Goal: Download file/media

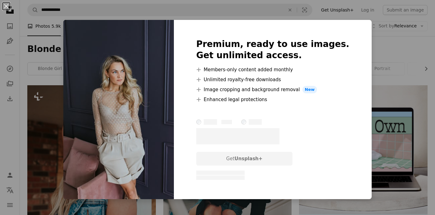
scroll to position [528, 0]
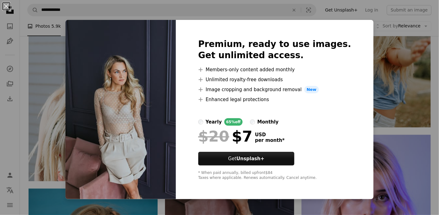
click at [7, 127] on div "An X shape Premium, ready to use images. Get unlimited access. A plus sign Memb…" at bounding box center [219, 107] width 439 height 215
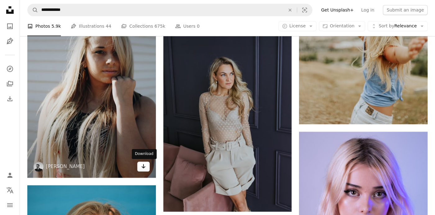
click at [144, 164] on icon "Arrow pointing down" at bounding box center [143, 165] width 5 height 7
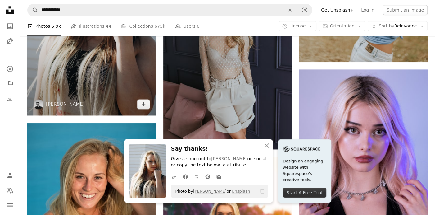
scroll to position [652, 0]
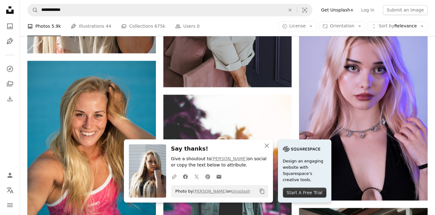
click at [15, 141] on nav "Unsplash logo Unsplash Home A photo Pen Tool A compass A stack of folders Downl…" at bounding box center [10, 107] width 20 height 215
click at [268, 145] on icon "An X shape" at bounding box center [266, 145] width 7 height 7
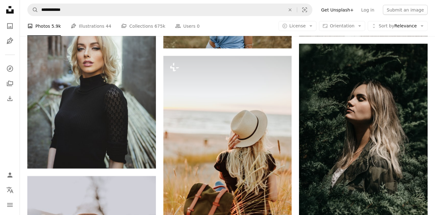
scroll to position [963, 0]
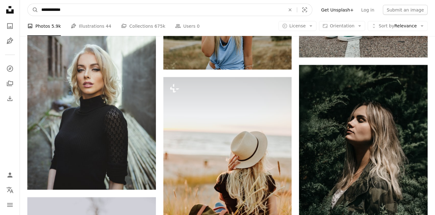
drag, startPoint x: 75, startPoint y: 9, endPoint x: 39, endPoint y: 7, distance: 36.4
click at [39, 7] on input "**********" at bounding box center [160, 10] width 245 height 12
type input "**********"
click at [28, 4] on button "A magnifying glass" at bounding box center [33, 10] width 11 height 12
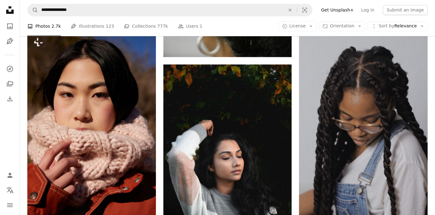
scroll to position [683, 0]
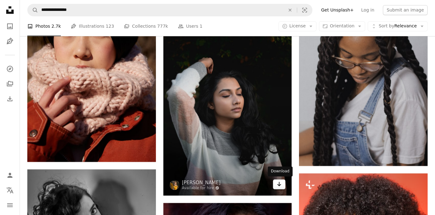
click at [279, 183] on icon "Download" at bounding box center [279, 183] width 4 height 4
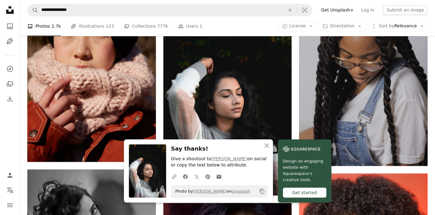
click at [216, 27] on div "A photo Photos 2.7k Pen Tool Illustrations 123 A stack of folders Collections 7…" at bounding box center [227, 26] width 400 height 20
click at [266, 146] on icon "button" at bounding box center [267, 145] width 4 height 4
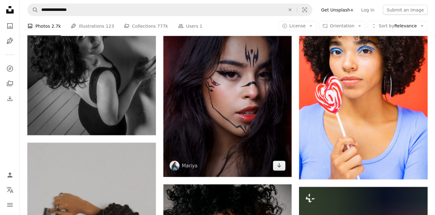
scroll to position [901, 0]
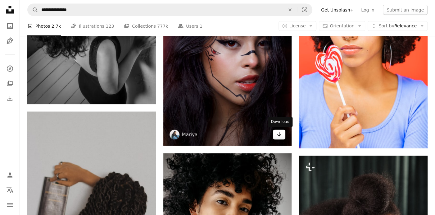
click at [280, 133] on icon "Arrow pointing down" at bounding box center [279, 133] width 5 height 7
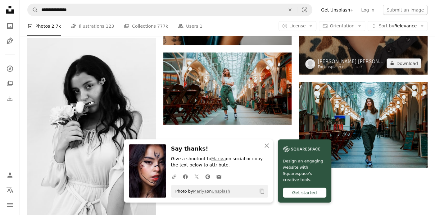
scroll to position [1211, 0]
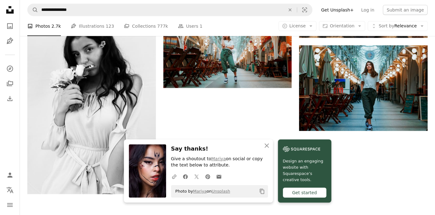
click at [267, 144] on icon "button" at bounding box center [267, 145] width 4 height 4
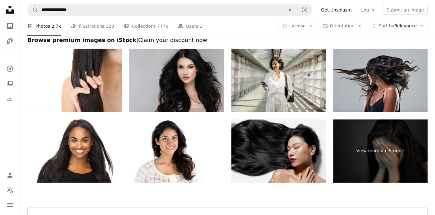
scroll to position [1429, 0]
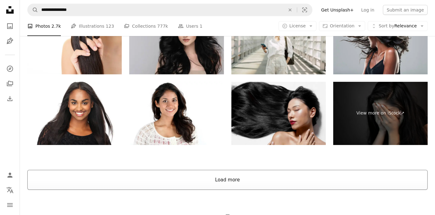
click at [246, 179] on button "Load more" at bounding box center [227, 180] width 400 height 20
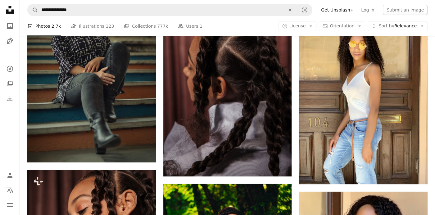
scroll to position [1553, 0]
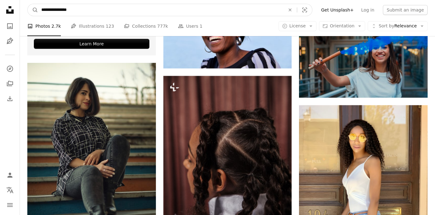
drag, startPoint x: 85, startPoint y: 10, endPoint x: 40, endPoint y: 3, distance: 45.0
click at [40, 3] on nav "**********" at bounding box center [227, 10] width 415 height 20
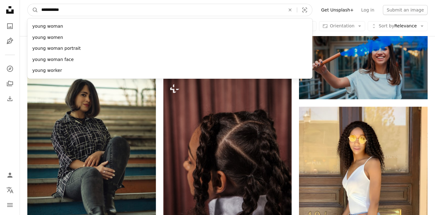
type input "**********"
click at [28, 4] on button "A magnifying glass" at bounding box center [33, 10] width 11 height 12
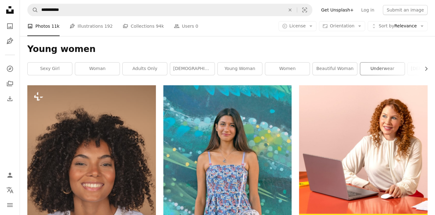
click at [383, 71] on link "underwear" at bounding box center [382, 68] width 44 height 12
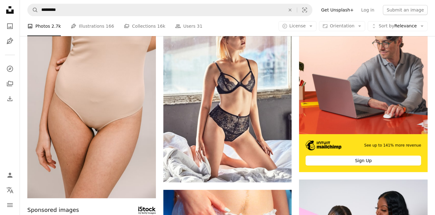
scroll to position [93, 0]
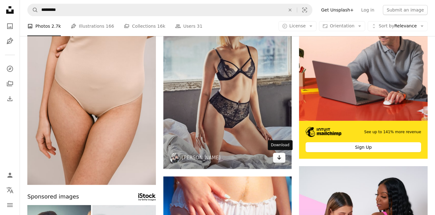
click at [279, 156] on icon "Arrow pointing down" at bounding box center [279, 156] width 5 height 7
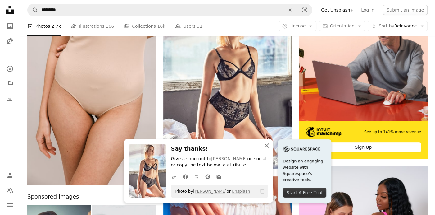
click at [265, 145] on icon "An X shape" at bounding box center [266, 145] width 7 height 7
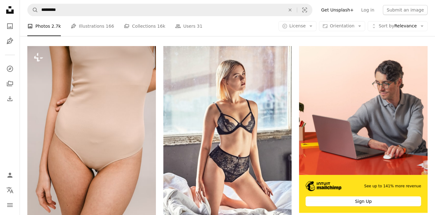
scroll to position [0, 0]
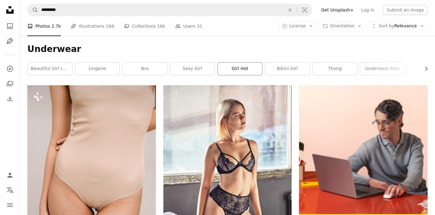
click at [238, 71] on link "girl hot" at bounding box center [240, 68] width 44 height 12
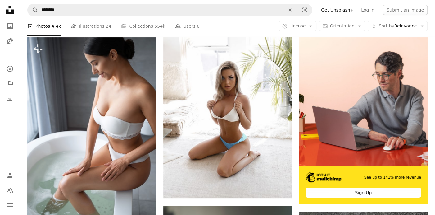
scroll to position [62, 0]
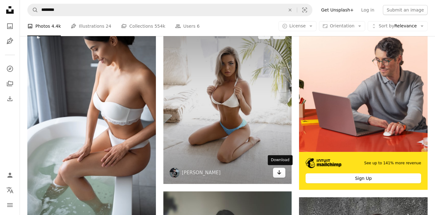
click at [280, 172] on icon "Arrow pointing down" at bounding box center [279, 171] width 5 height 7
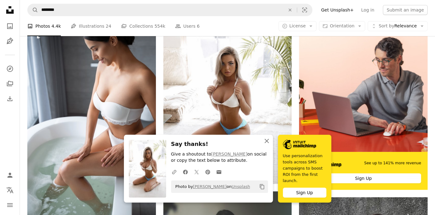
click at [267, 143] on icon "An X shape" at bounding box center [266, 140] width 7 height 7
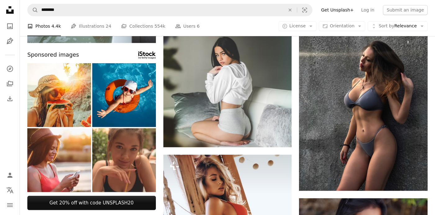
scroll to position [248, 0]
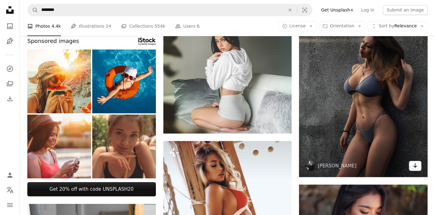
click at [415, 163] on icon "Download" at bounding box center [415, 165] width 4 height 4
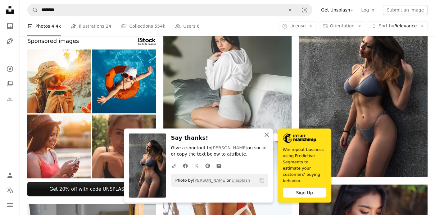
click at [266, 138] on icon "An X shape" at bounding box center [266, 134] width 7 height 7
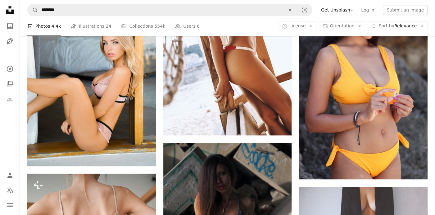
scroll to position [466, 0]
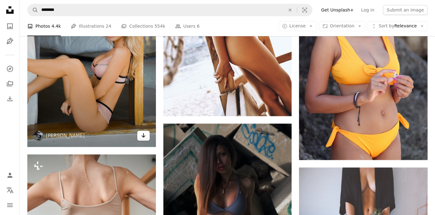
click at [142, 135] on icon "Download" at bounding box center [143, 135] width 4 height 4
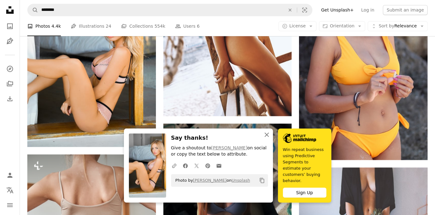
click at [266, 138] on icon "An X shape" at bounding box center [266, 134] width 7 height 7
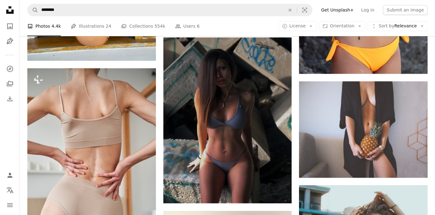
scroll to position [559, 0]
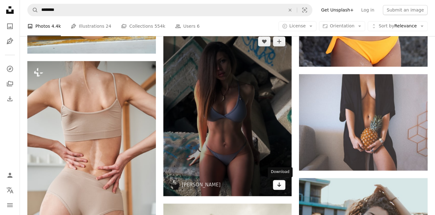
click at [280, 183] on icon "Arrow pointing down" at bounding box center [279, 183] width 5 height 7
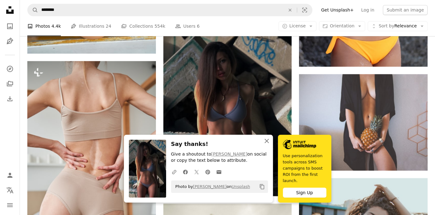
click at [265, 144] on icon "An X shape" at bounding box center [266, 140] width 7 height 7
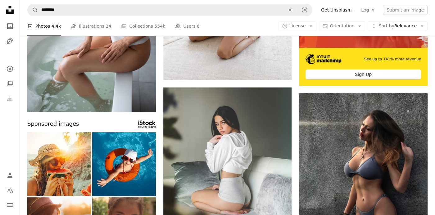
scroll to position [0, 0]
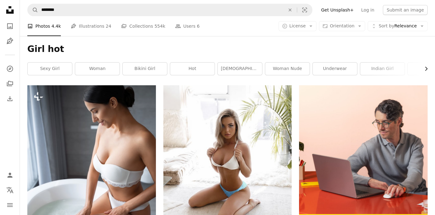
click at [427, 67] on icon "Chevron right" at bounding box center [426, 69] width 6 height 6
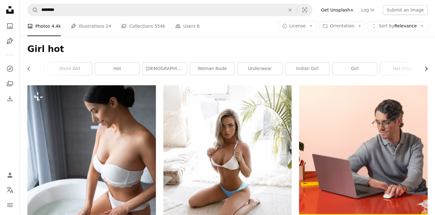
scroll to position [0, 93]
click at [293, 67] on link "indian girl" at bounding box center [289, 68] width 44 height 12
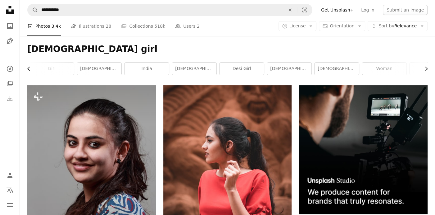
click at [30, 66] on icon "Chevron left" at bounding box center [29, 69] width 6 height 6
click at [30, 66] on link "sexy girl" at bounding box center [50, 68] width 44 height 12
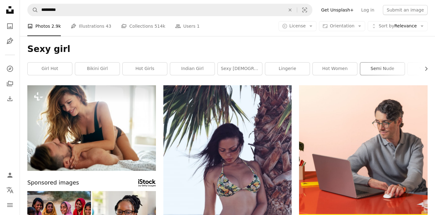
click at [374, 67] on link "semi nude" at bounding box center [382, 68] width 44 height 12
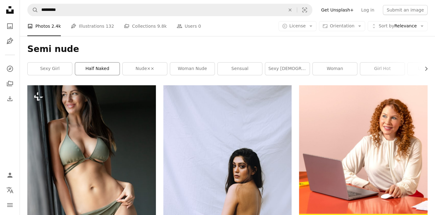
click at [94, 70] on link "half naked" at bounding box center [97, 68] width 44 height 12
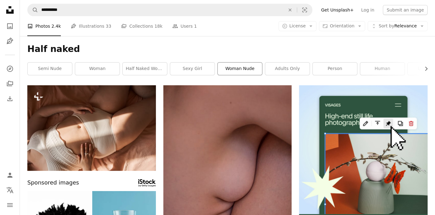
click at [241, 69] on link "woman nude" at bounding box center [240, 68] width 44 height 12
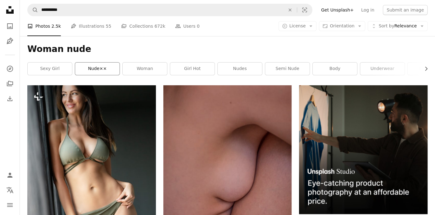
click at [105, 67] on link "nude××" at bounding box center [97, 68] width 44 height 12
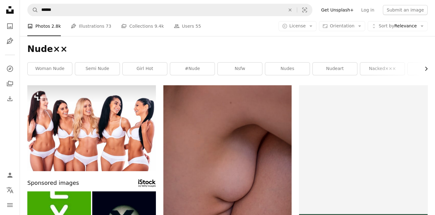
click at [426, 66] on icon "Chevron right" at bounding box center [426, 69] width 6 height 6
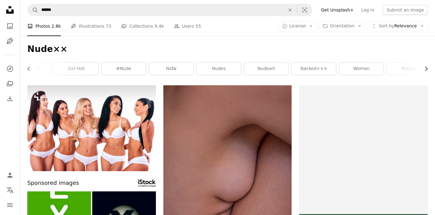
scroll to position [0, 93]
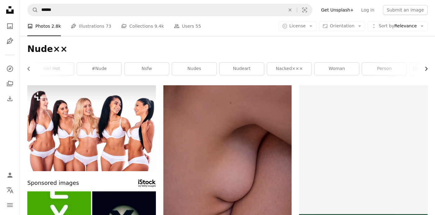
click at [426, 66] on icon "Chevron right" at bounding box center [426, 69] width 6 height 6
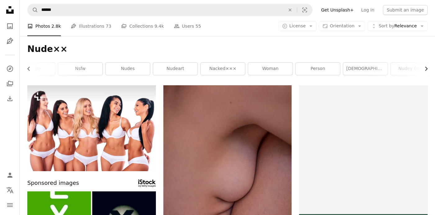
scroll to position [0, 167]
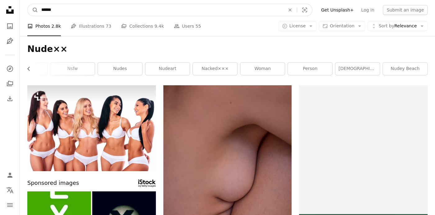
click at [297, 8] on icon "An X shape" at bounding box center [290, 9] width 14 height 5
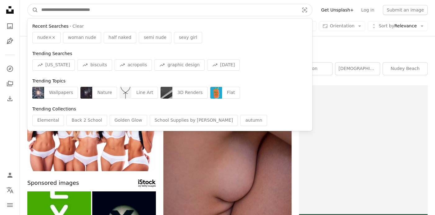
click at [96, 11] on input "Find visuals sitewide" at bounding box center [167, 10] width 259 height 12
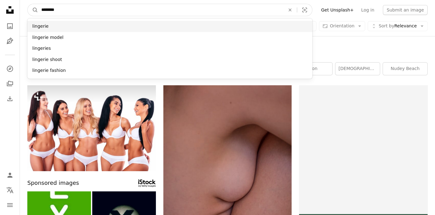
type input "********"
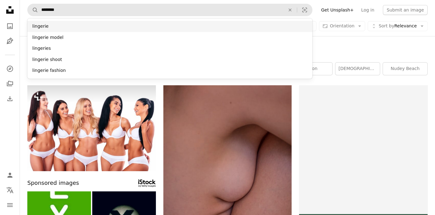
click at [49, 29] on div "lingerie" at bounding box center [169, 26] width 285 height 11
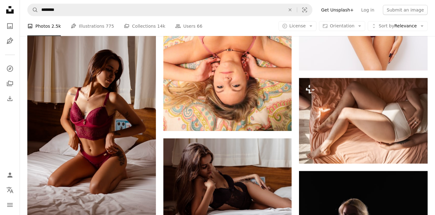
scroll to position [2764, 0]
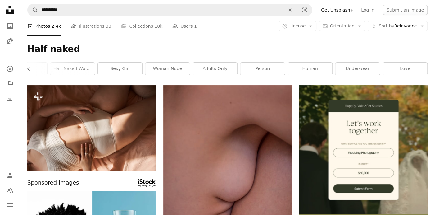
scroll to position [0, 72]
